Goal: Information Seeking & Learning: Find specific page/section

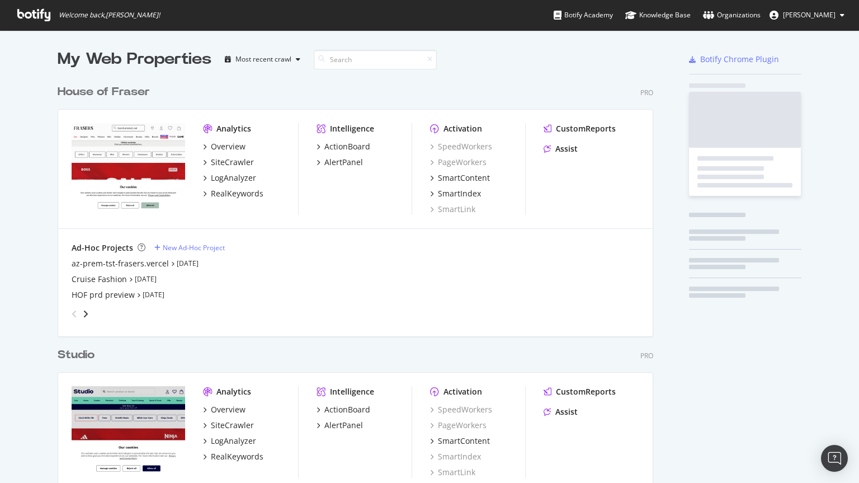
scroll to position [713, 596]
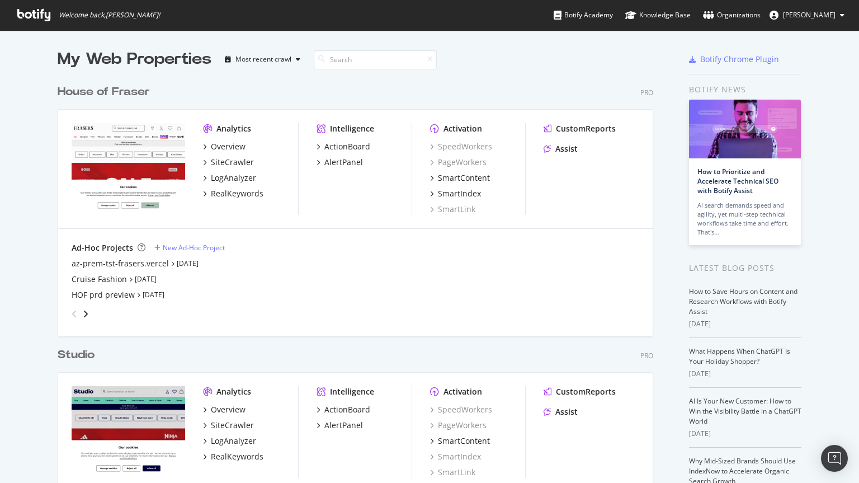
click at [79, 88] on div "House of Fraser" at bounding box center [104, 92] width 92 height 16
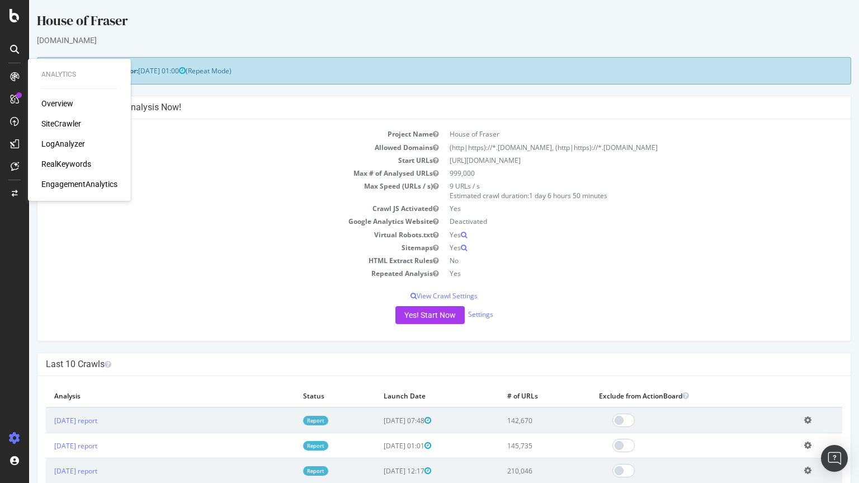
click at [50, 123] on div "SiteCrawler" at bounding box center [61, 123] width 40 height 11
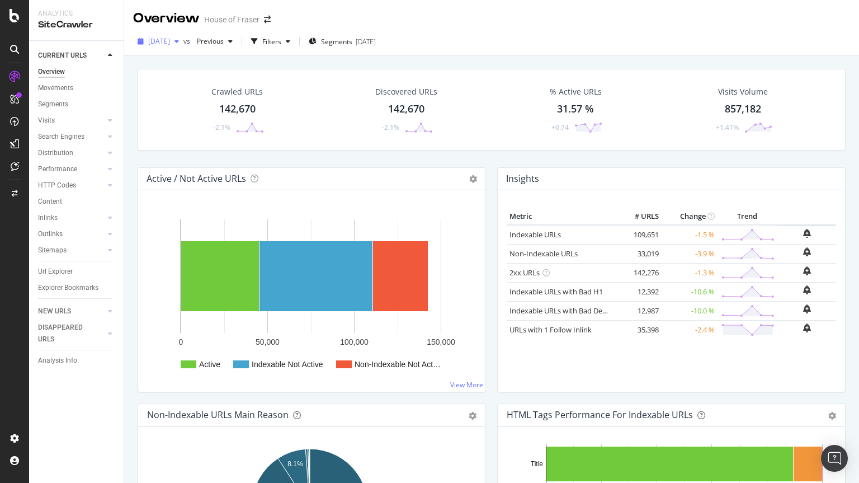
click at [179, 41] on icon "button" at bounding box center [176, 41] width 4 height 7
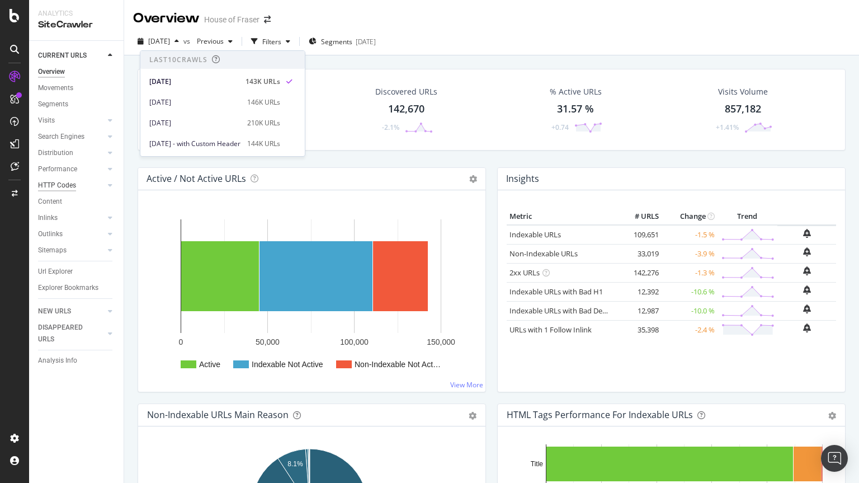
click at [54, 185] on div "HTTP Codes" at bounding box center [57, 186] width 38 height 12
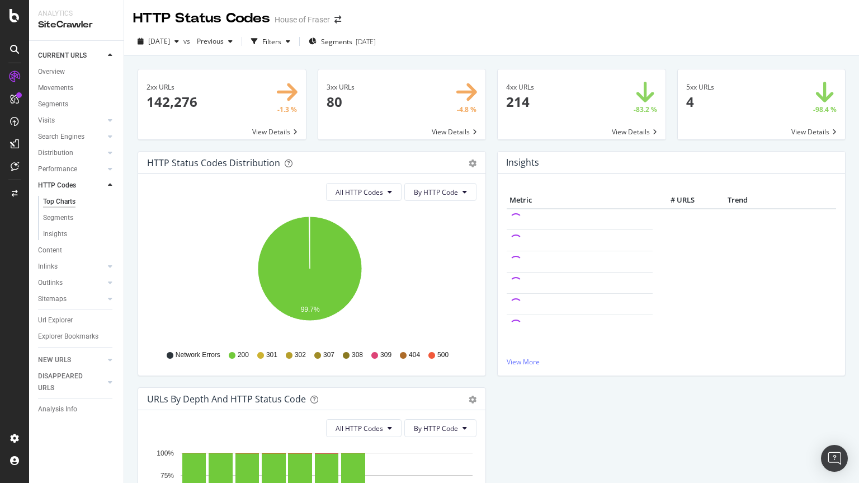
click at [572, 116] on span at bounding box center [582, 104] width 168 height 70
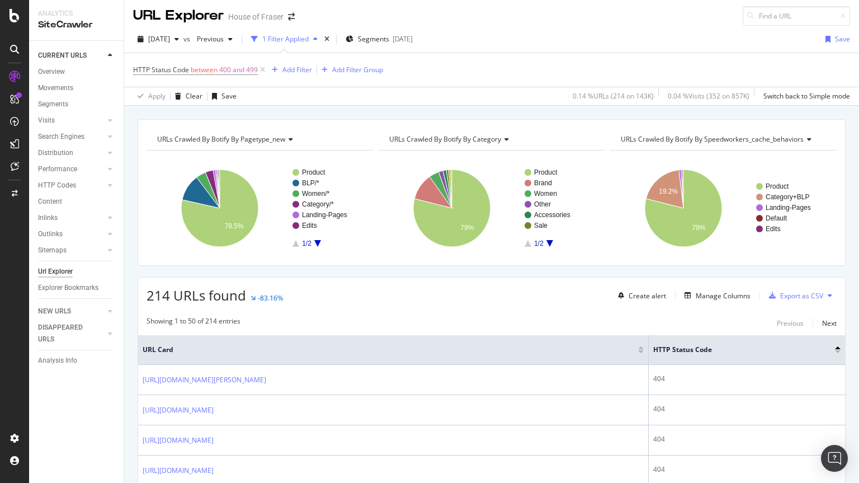
click at [408, 22] on div "URL Explorer House of Fraser" at bounding box center [491, 11] width 735 height 29
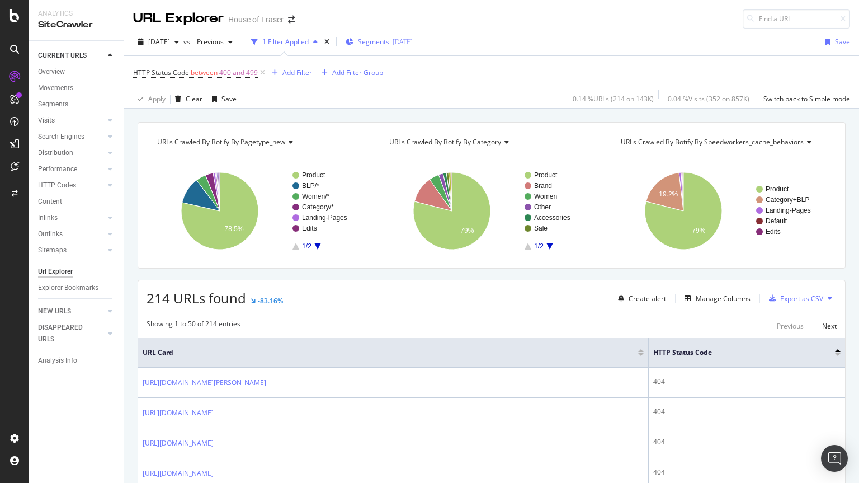
click at [389, 46] on span "Segments" at bounding box center [373, 42] width 31 height 10
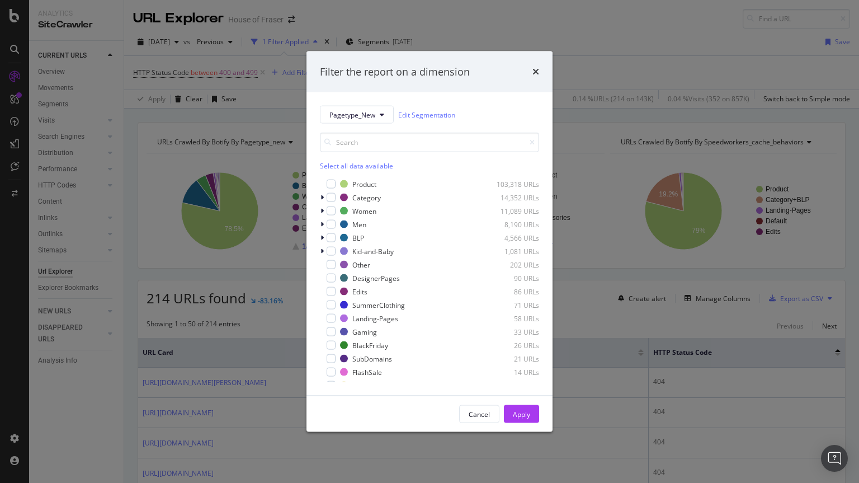
click at [344, 160] on div "Select all data available" at bounding box center [429, 152] width 219 height 38
click at [339, 167] on div "Select all data available" at bounding box center [429, 166] width 219 height 10
click at [333, 182] on icon "modal" at bounding box center [331, 184] width 5 height 6
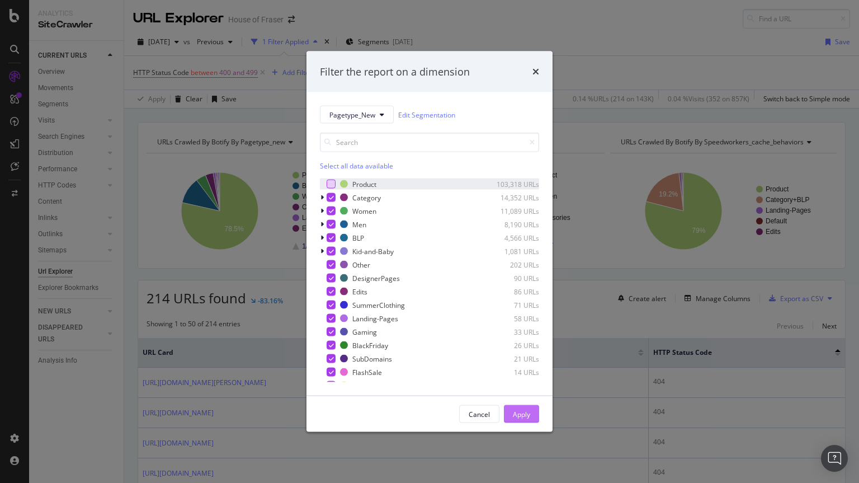
click at [522, 421] on div "Apply" at bounding box center [521, 413] width 17 height 17
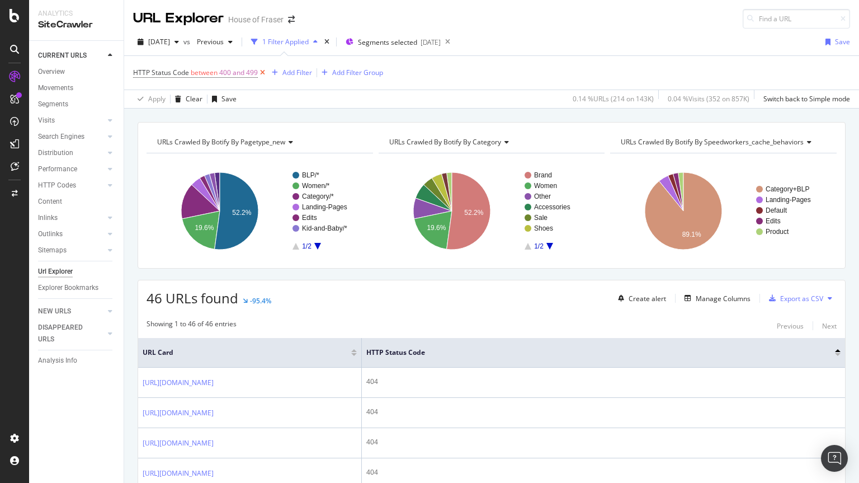
click at [259, 73] on icon at bounding box center [263, 72] width 10 height 11
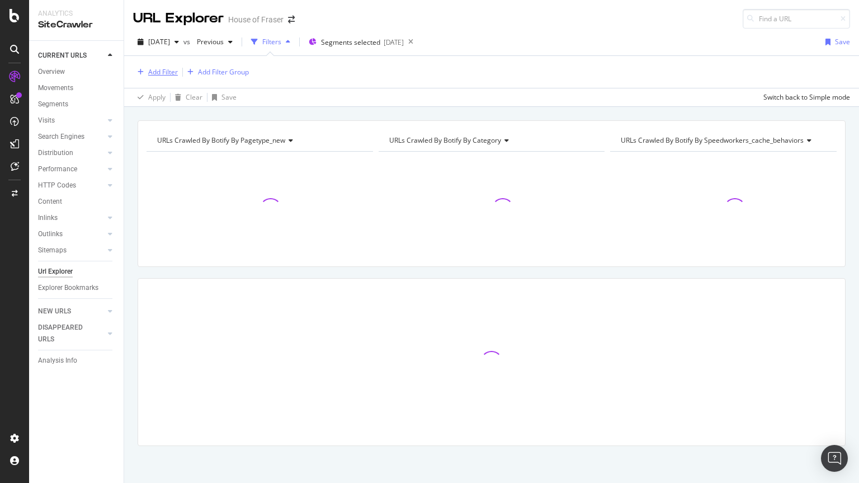
click at [171, 73] on div "Add Filter" at bounding box center [163, 72] width 30 height 10
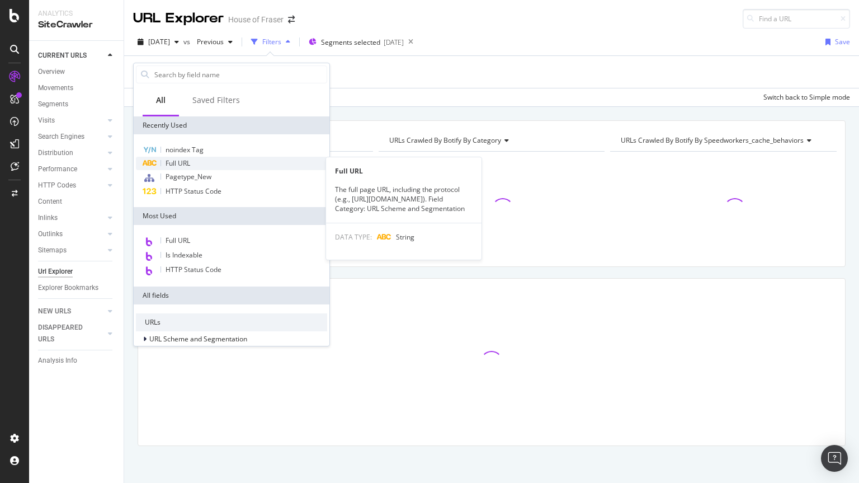
click at [173, 163] on span "Full URL" at bounding box center [178, 163] width 25 height 10
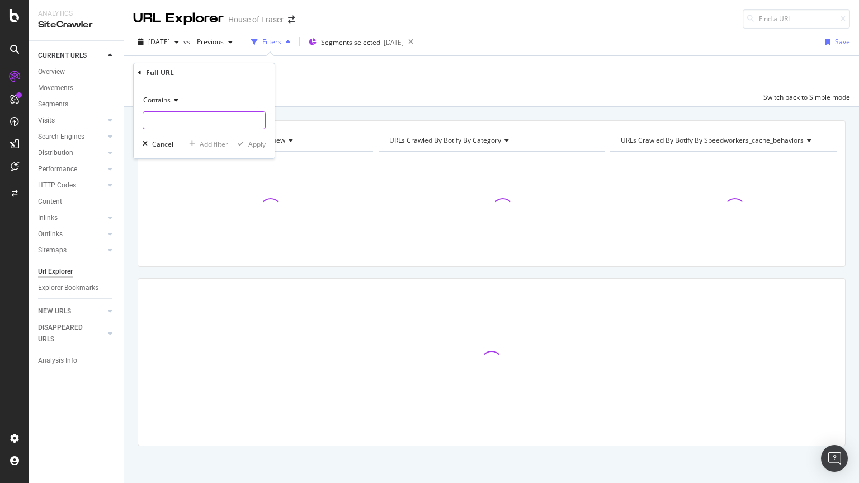
click at [209, 120] on input "text" at bounding box center [204, 120] width 122 height 18
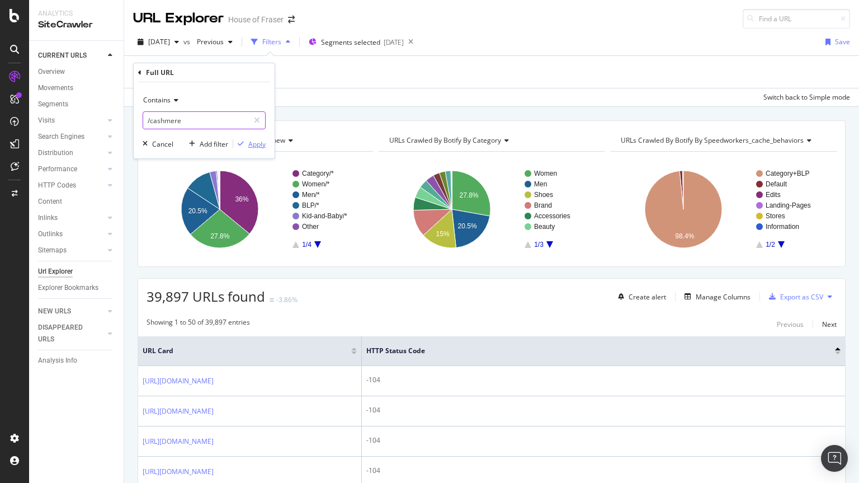
type input "/cashmere"
click at [246, 144] on div "button" at bounding box center [240, 143] width 15 height 7
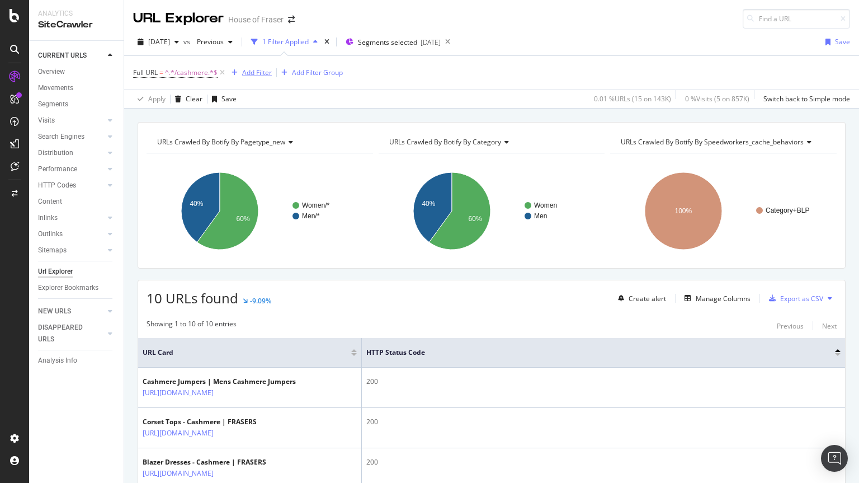
click at [253, 69] on div "Add Filter" at bounding box center [257, 73] width 30 height 10
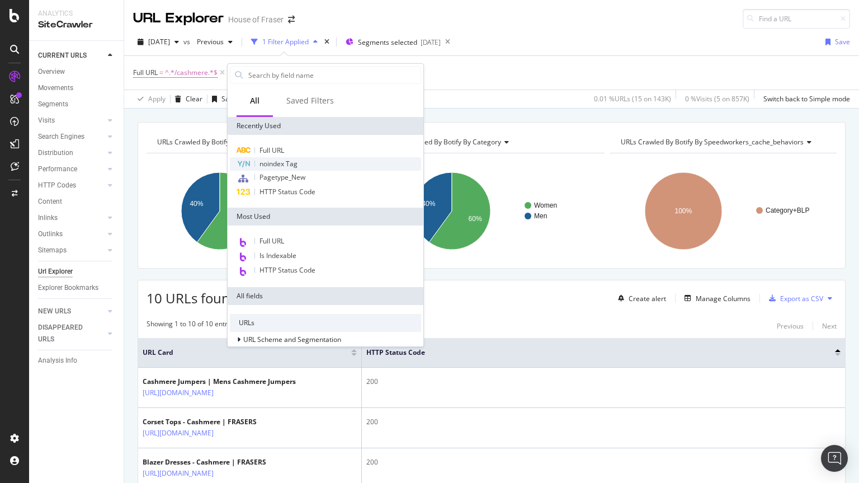
click at [271, 169] on div "noindex Tag" at bounding box center [325, 163] width 191 height 13
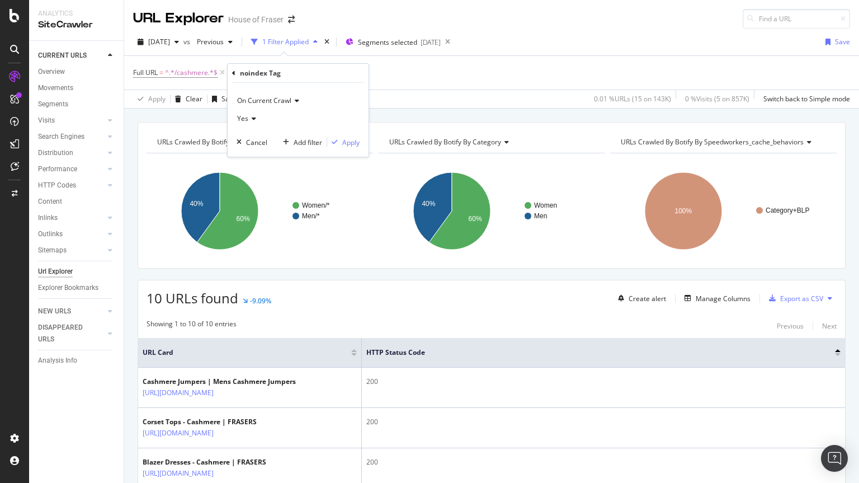
click at [247, 120] on span "Yes" at bounding box center [242, 119] width 11 height 10
click at [249, 159] on span "No" at bounding box center [246, 157] width 9 height 10
click at [352, 139] on div "Apply" at bounding box center [350, 143] width 17 height 10
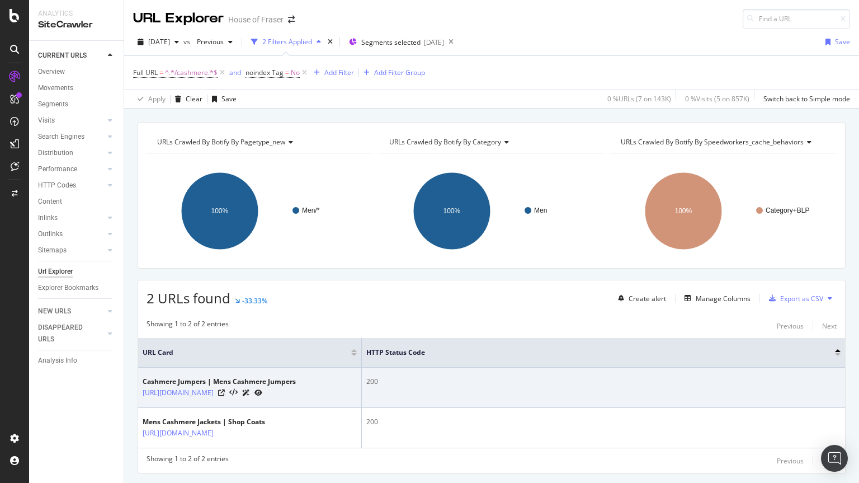
scroll to position [51, 0]
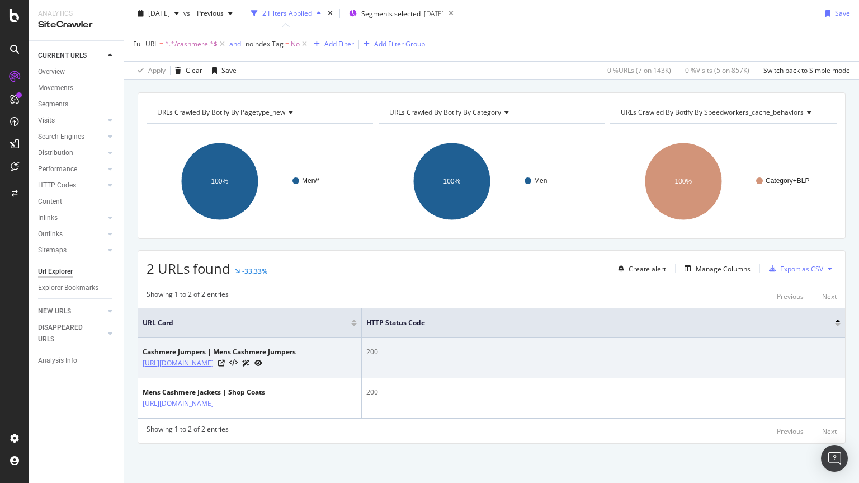
drag, startPoint x: 167, startPoint y: 360, endPoint x: 244, endPoint y: 339, distance: 79.9
click at [244, 339] on td "Cashmere Jumpers | Mens Cashmere Jumpers [URL][DOMAIN_NAME]" at bounding box center [250, 358] width 224 height 40
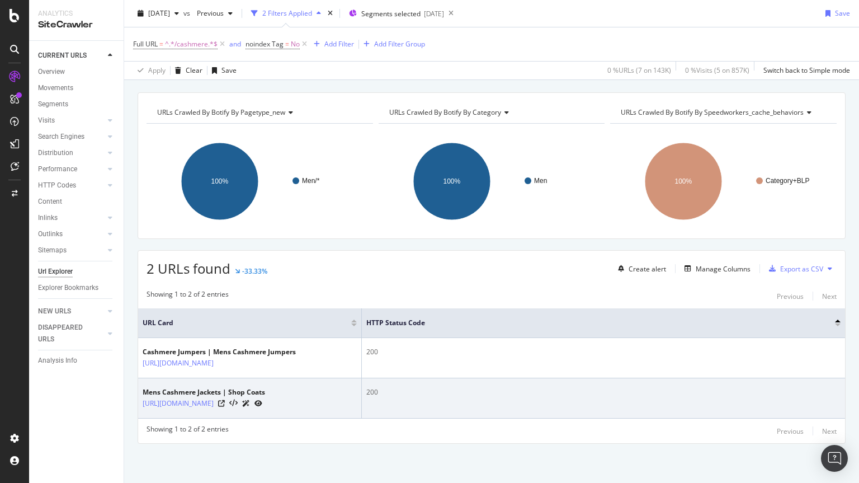
copy link "/men/knitwear/cashmere"
click at [225, 400] on icon at bounding box center [221, 403] width 7 height 7
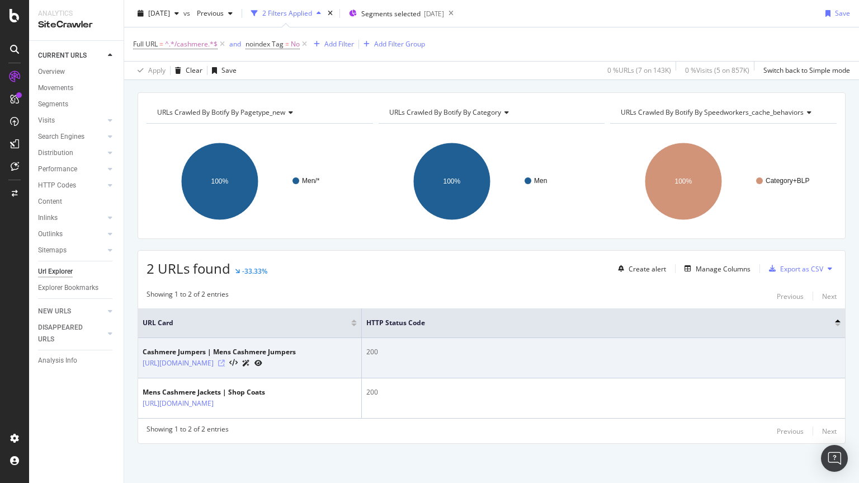
click at [225, 360] on icon at bounding box center [221, 363] width 7 height 7
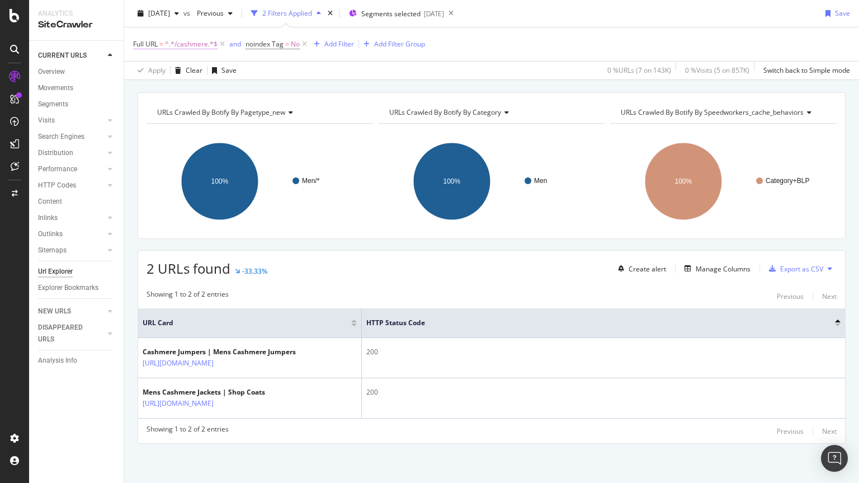
click at [205, 49] on span "^.*/cashmere.*$" at bounding box center [191, 44] width 53 height 16
click at [191, 89] on input "/cashmere" at bounding box center [196, 91] width 106 height 18
